Goal: Task Accomplishment & Management: Manage account settings

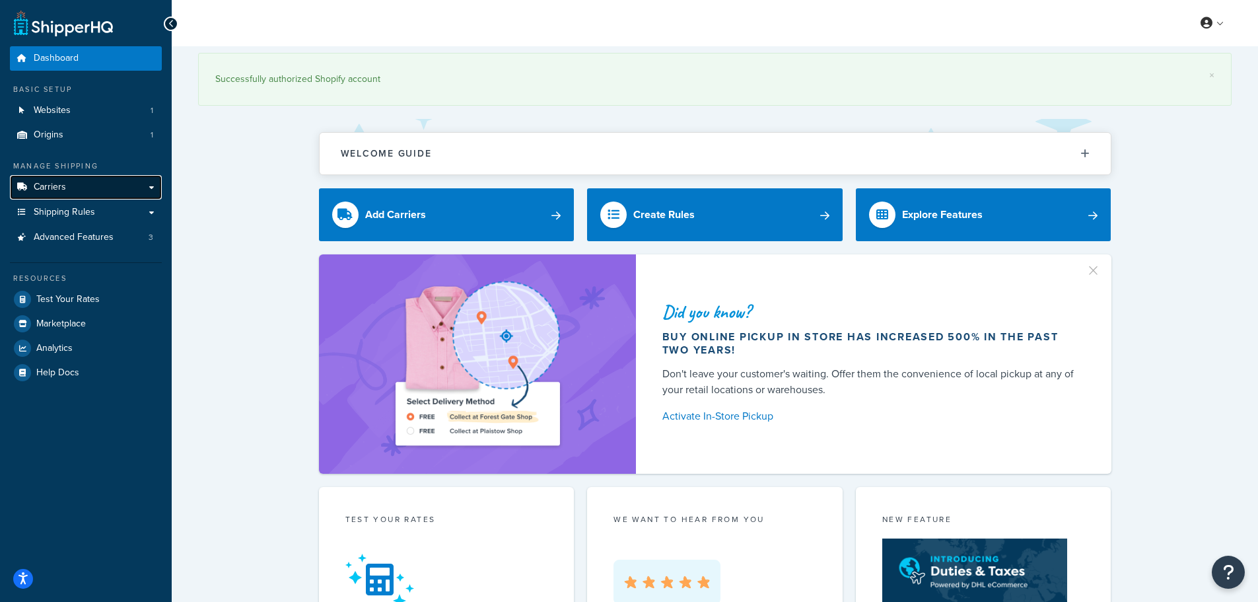
click at [94, 187] on link "Carriers" at bounding box center [86, 187] width 152 height 24
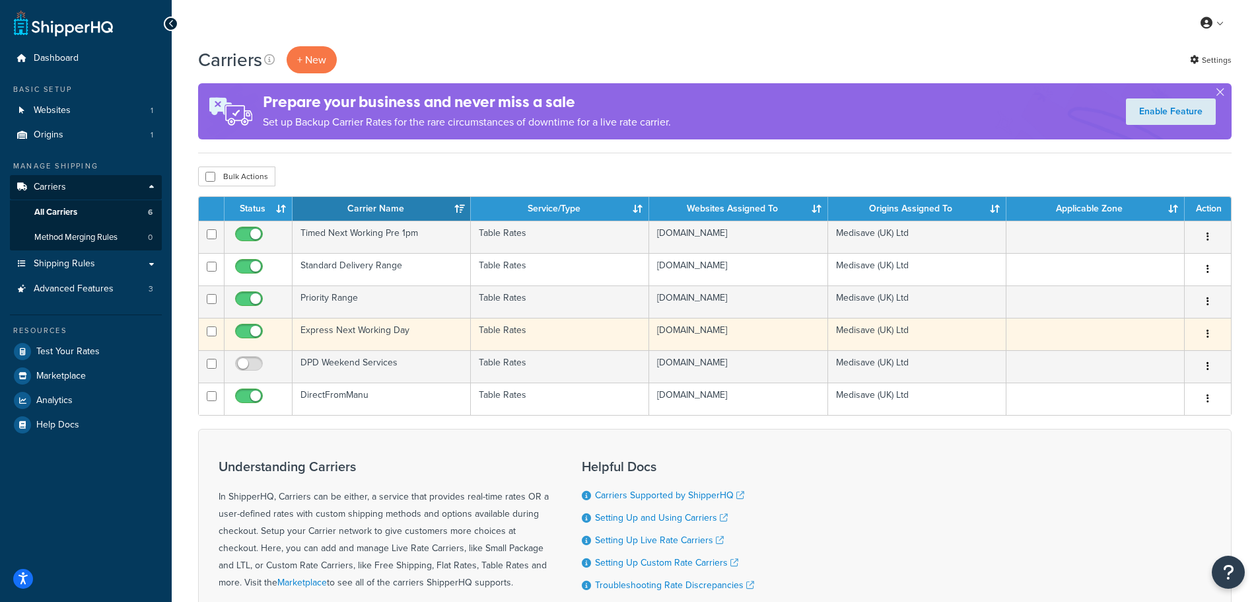
click at [386, 337] on td "Express Next Working Day" at bounding box center [382, 334] width 178 height 32
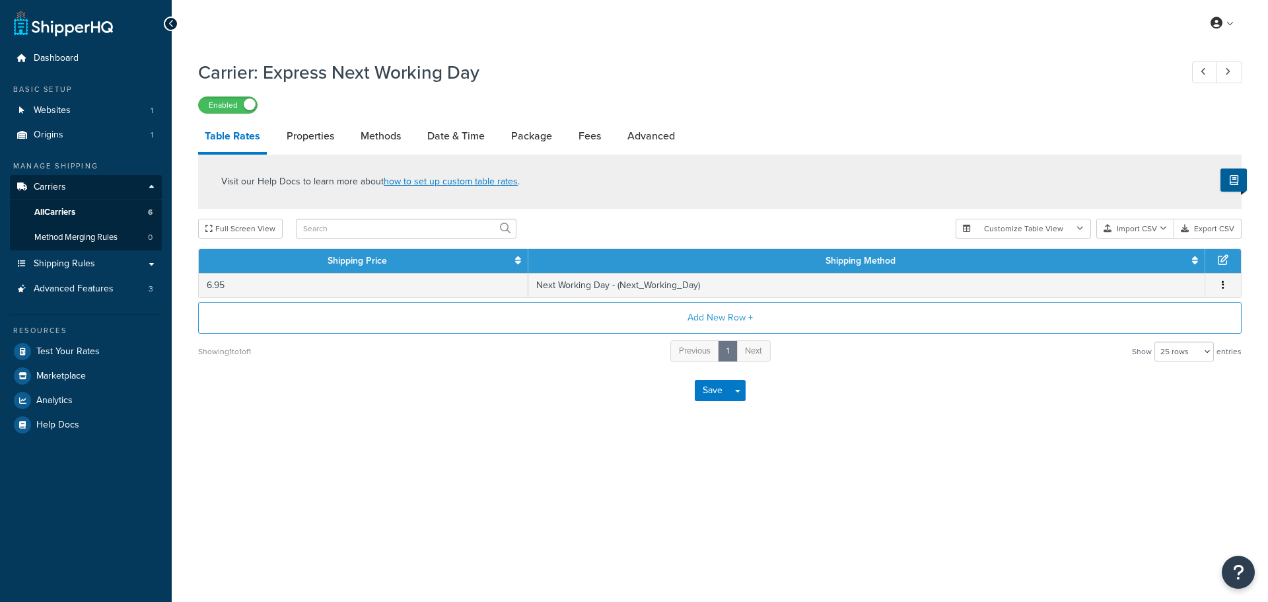
select select "25"
click at [442, 135] on link "Date & Time" at bounding box center [456, 136] width 71 height 32
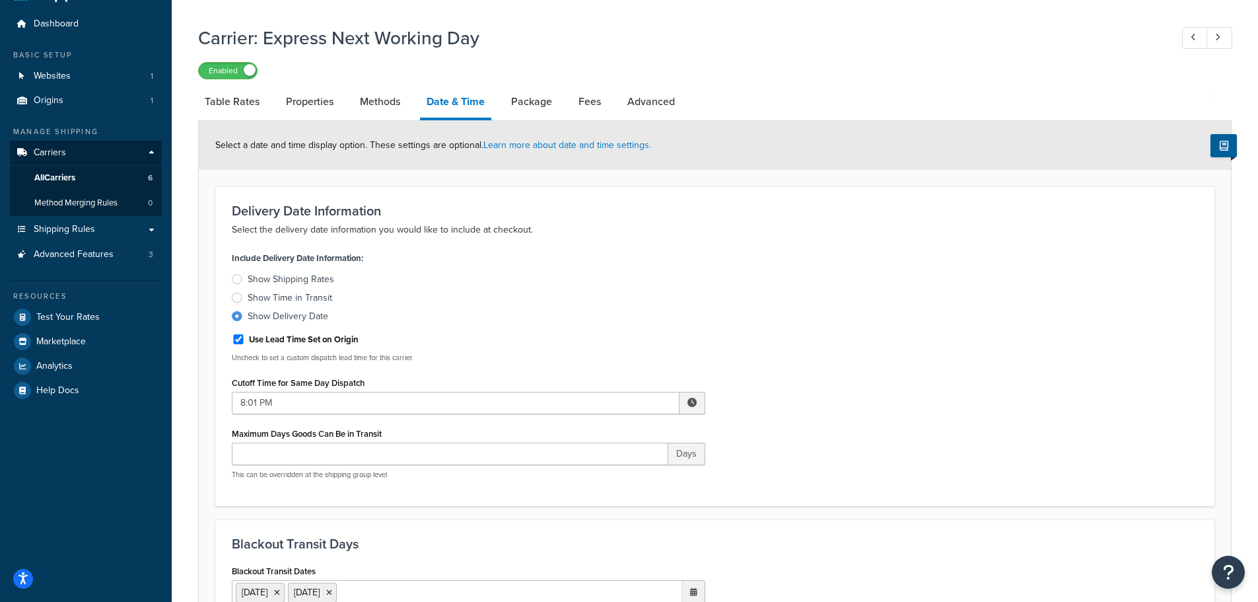
scroll to position [66, 0]
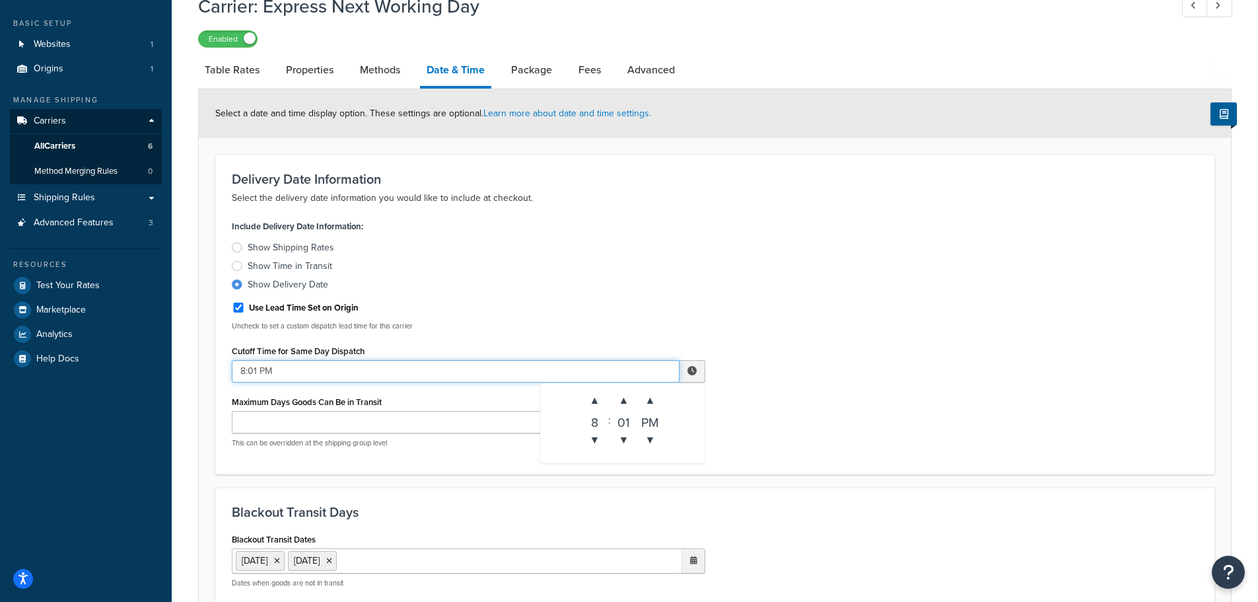
click at [235, 369] on input "8:01 PM" at bounding box center [456, 371] width 448 height 22
type input "12:01 PM"
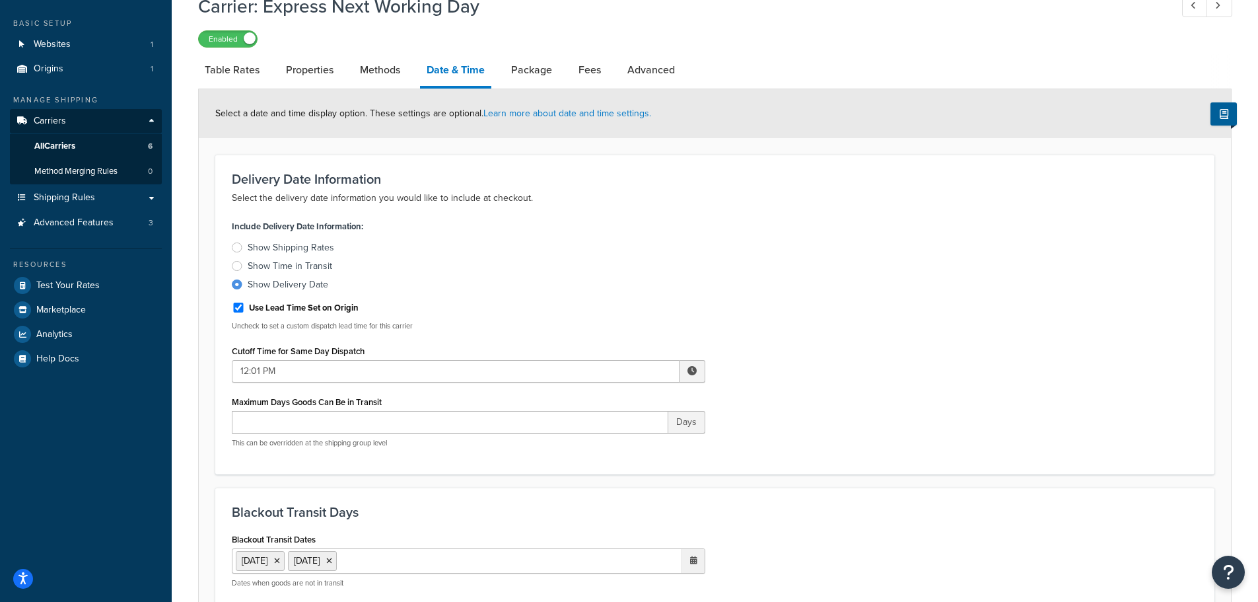
click at [583, 309] on div "Use Lead Time Set on Origin" at bounding box center [469, 307] width 474 height 20
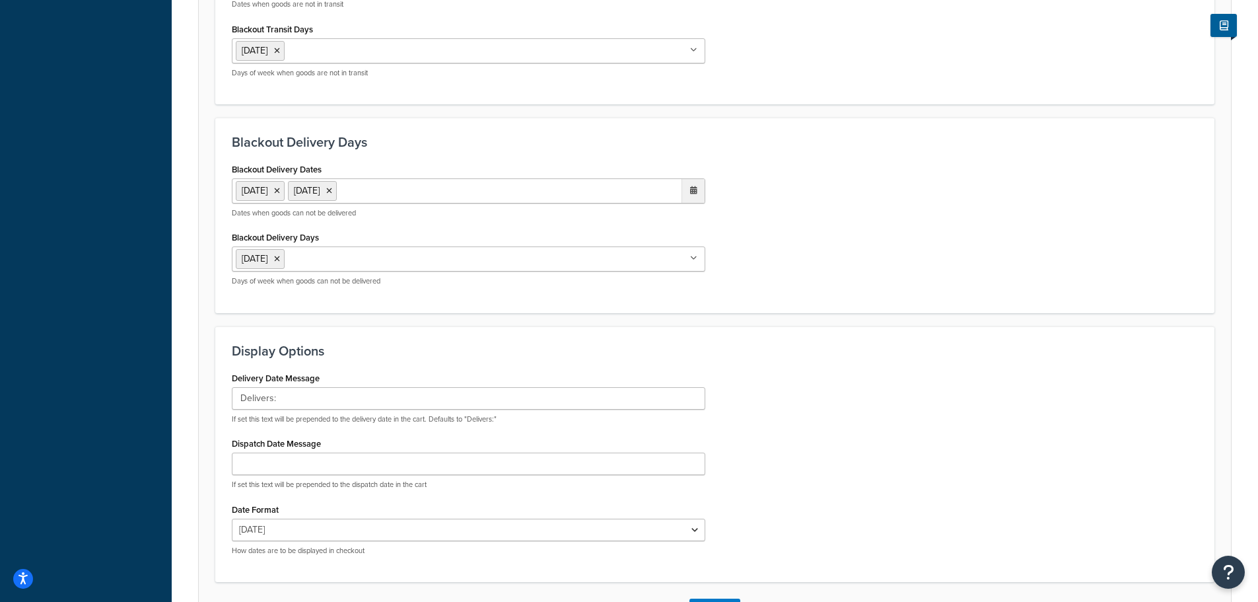
scroll to position [746, 0]
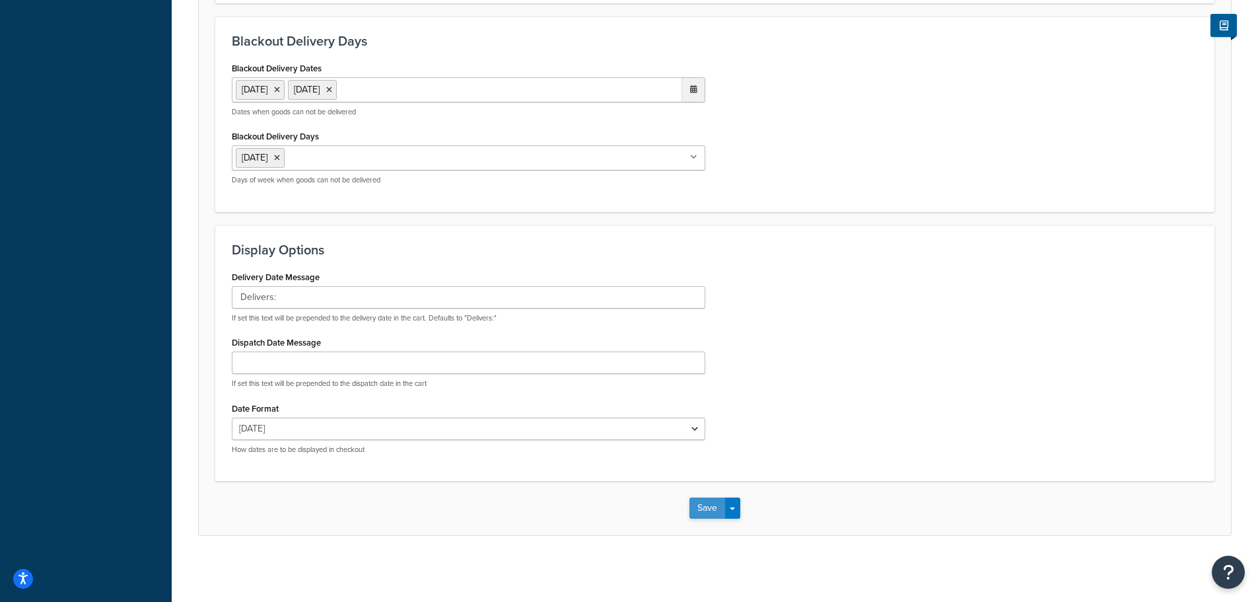
click at [705, 513] on button "Save" at bounding box center [708, 507] width 36 height 21
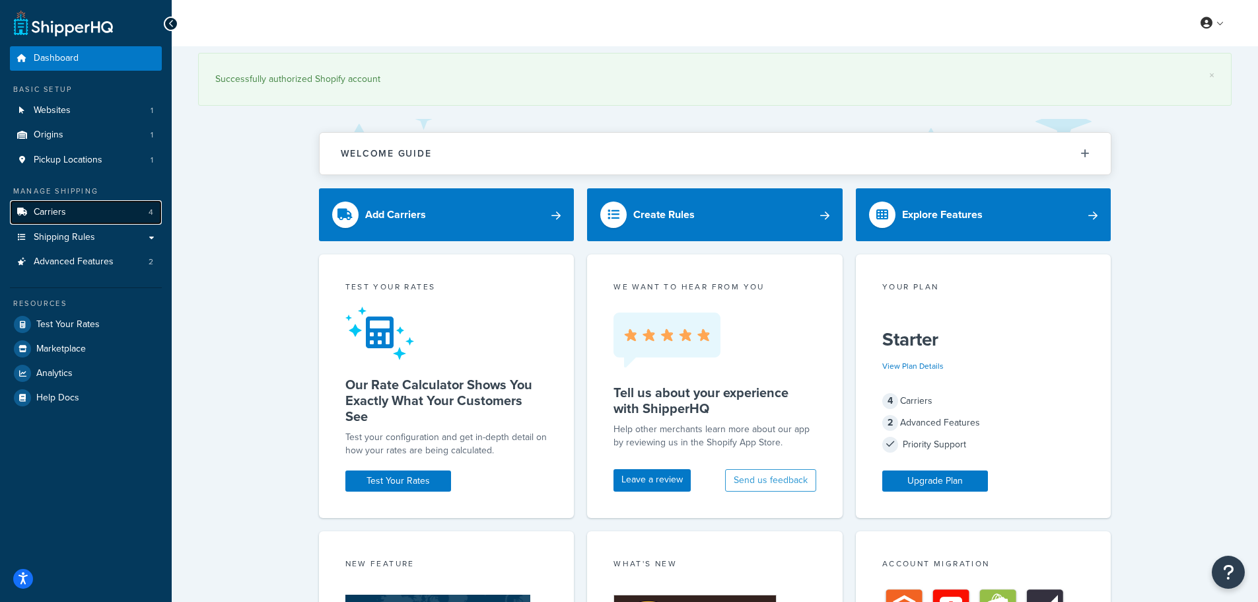
click at [92, 213] on link "Carriers 4" at bounding box center [86, 212] width 152 height 24
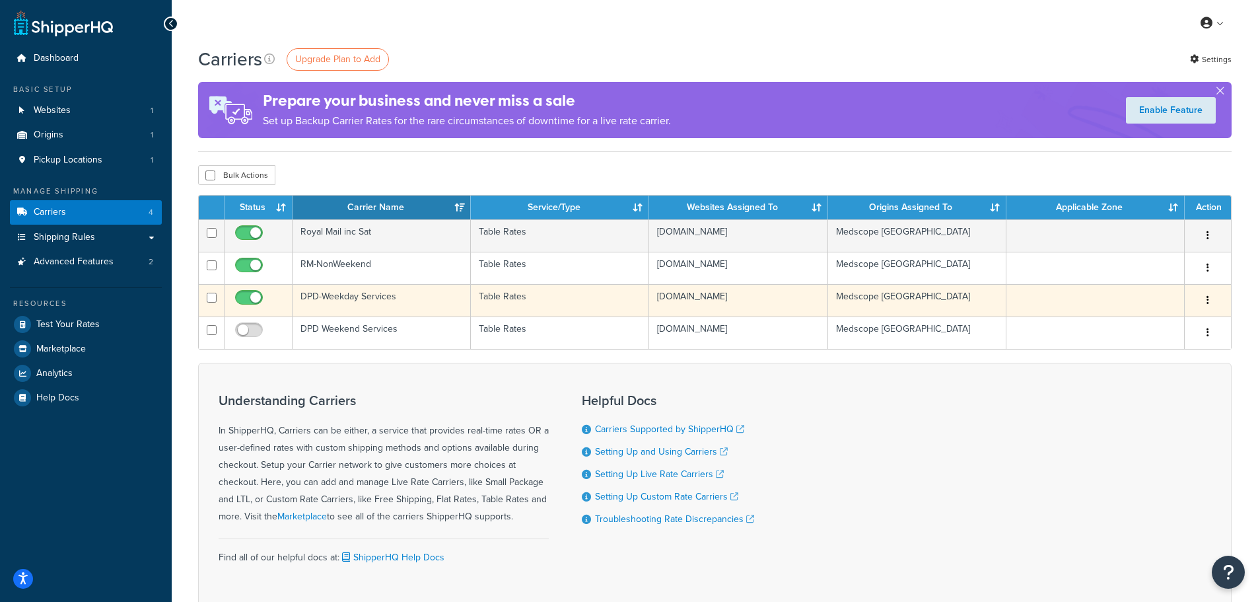
click at [364, 303] on td "DPD-Weekday Services" at bounding box center [382, 300] width 178 height 32
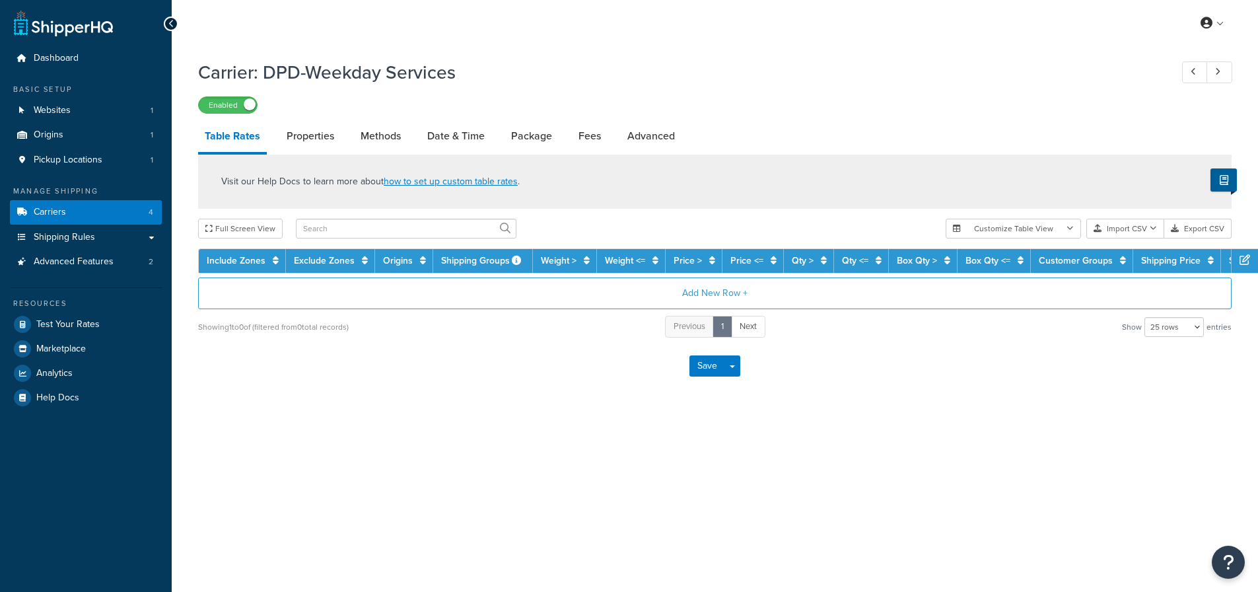
select select "25"
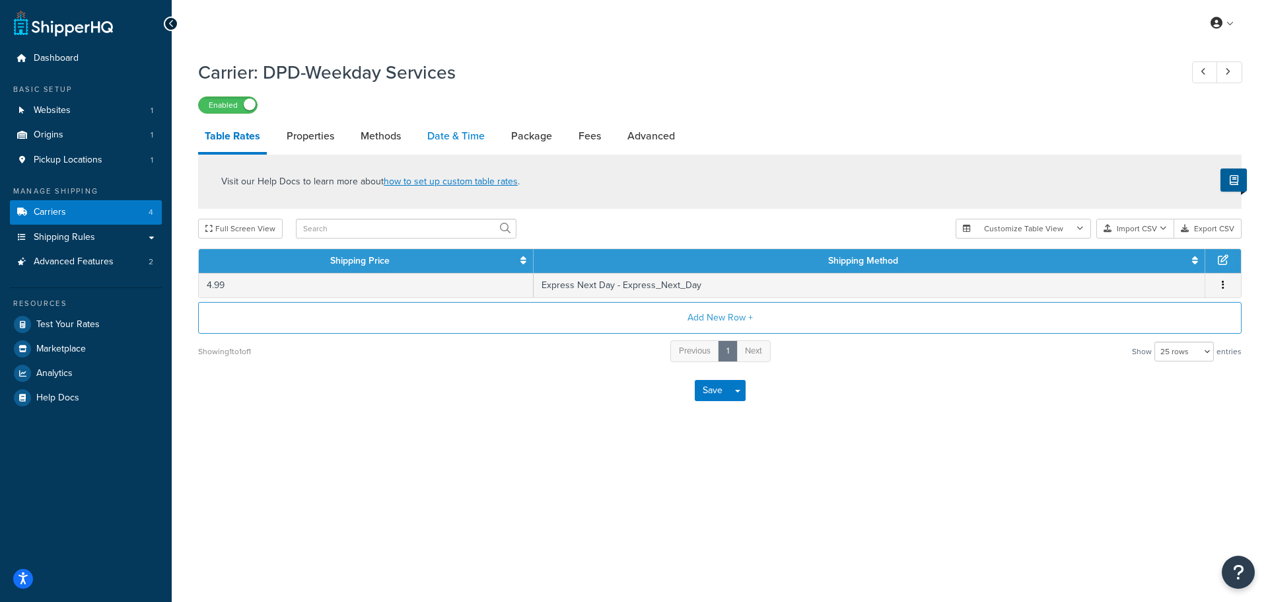
click at [429, 135] on link "Date & Time" at bounding box center [456, 136] width 71 height 32
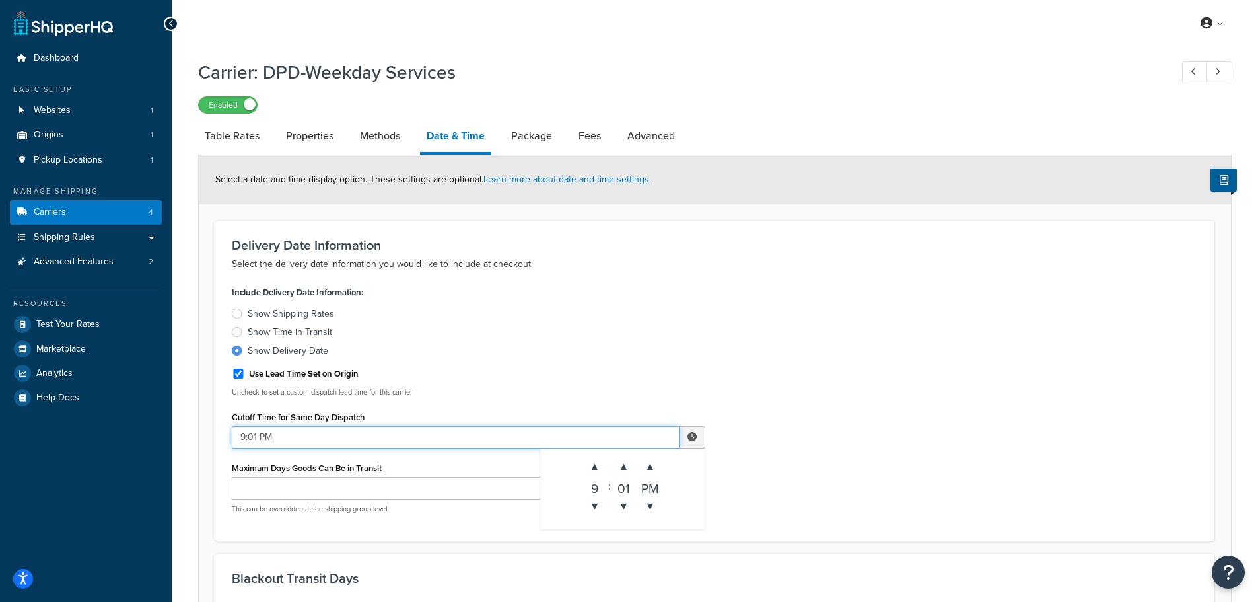
drag, startPoint x: 244, startPoint y: 437, endPoint x: 237, endPoint y: 435, distance: 6.7
click at [237, 435] on input "9:01 PM" at bounding box center [456, 437] width 448 height 22
type input "12:01 PM"
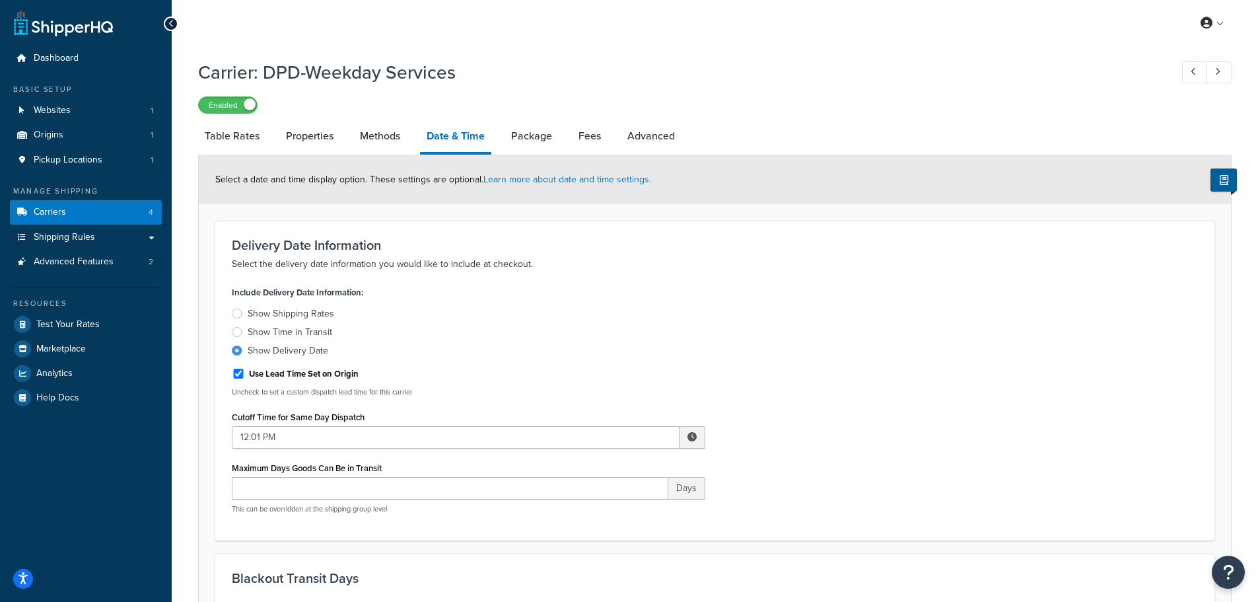
click at [517, 349] on label "Show Delivery Date" at bounding box center [469, 350] width 474 height 13
click at [0, 0] on input "Show Delivery Date" at bounding box center [0, 0] width 0 height 0
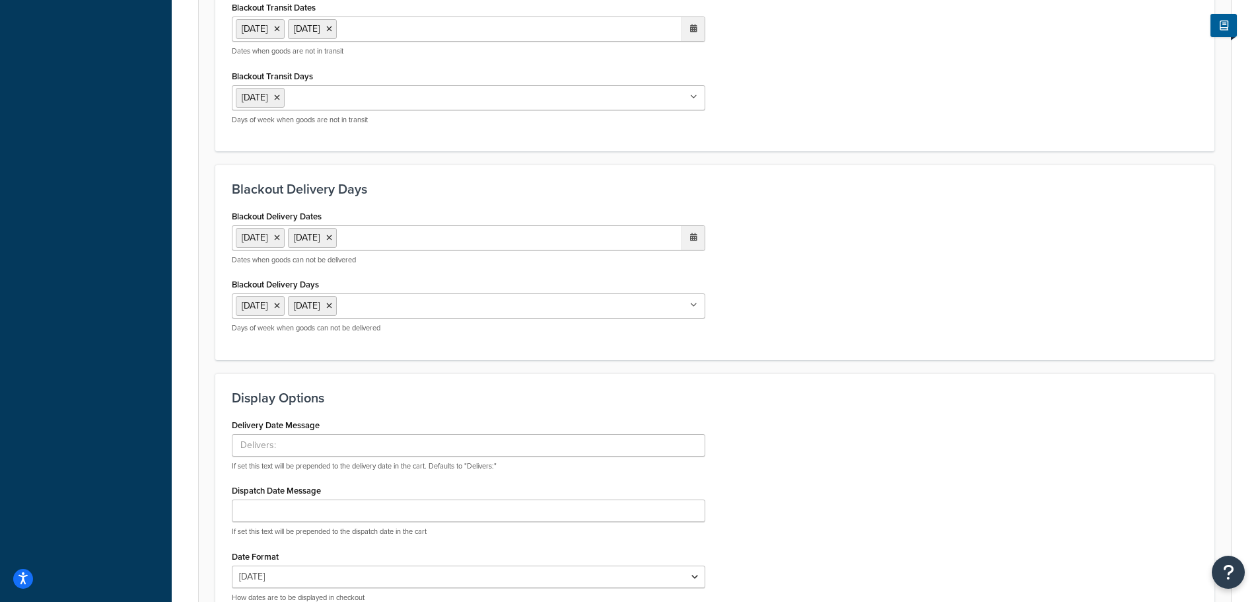
scroll to position [746, 0]
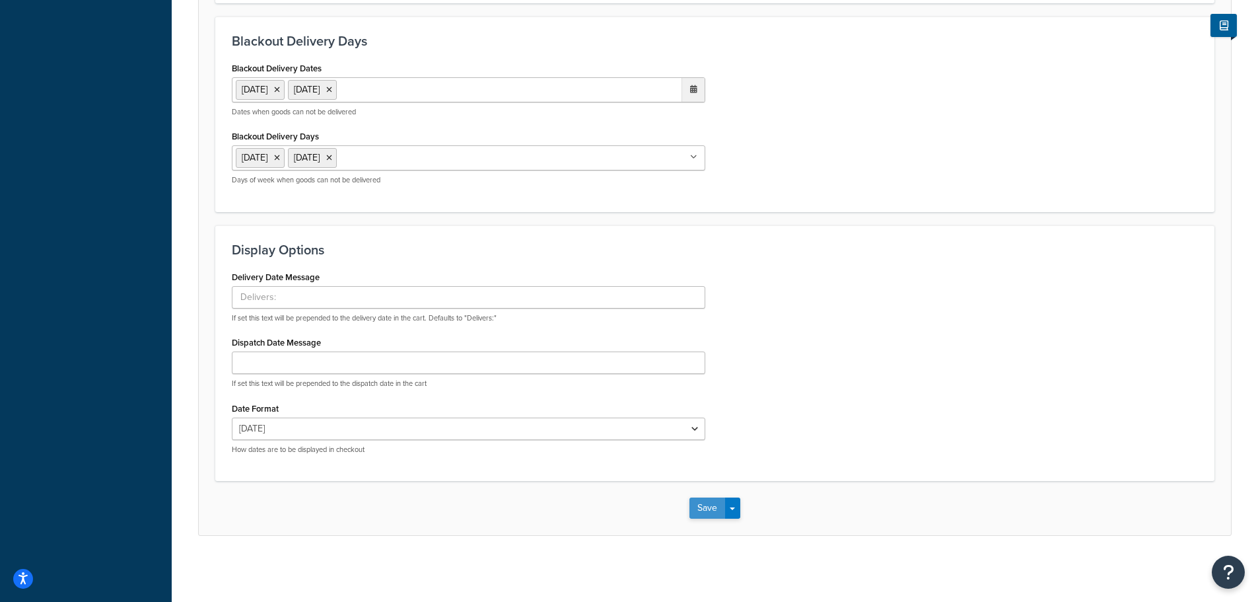
click at [692, 503] on button "Save" at bounding box center [708, 507] width 36 height 21
